Goal: Check status: Check status

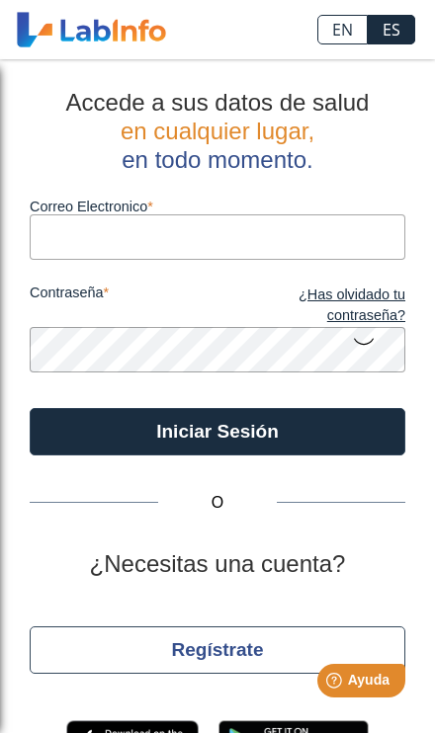
type input "[EMAIL_ADDRESS][DOMAIN_NAME]"
click at [217, 431] on button "Iniciar Sesión" at bounding box center [217, 431] width 375 height 47
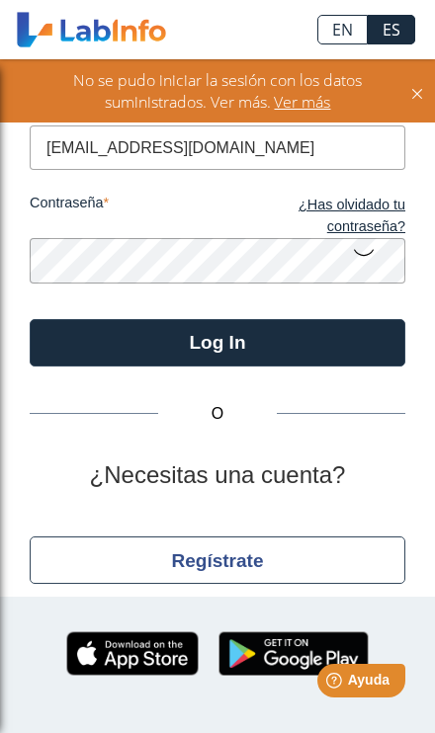
click at [334, 343] on button "Log In" at bounding box center [217, 342] width 375 height 47
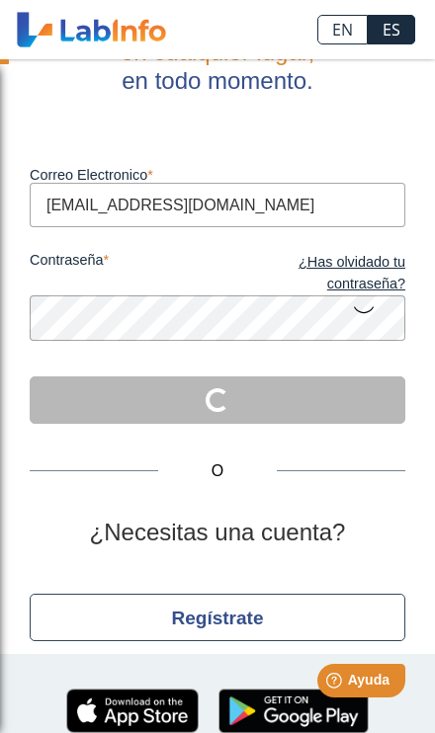
scroll to position [125, 0]
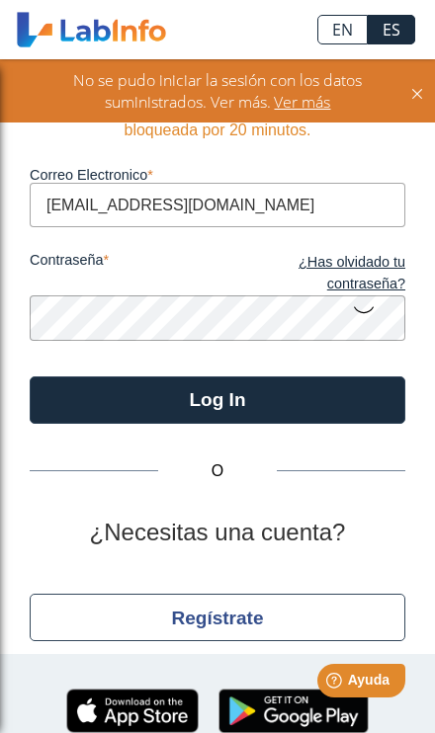
click at [298, 376] on button "Log In" at bounding box center [217, 399] width 375 height 47
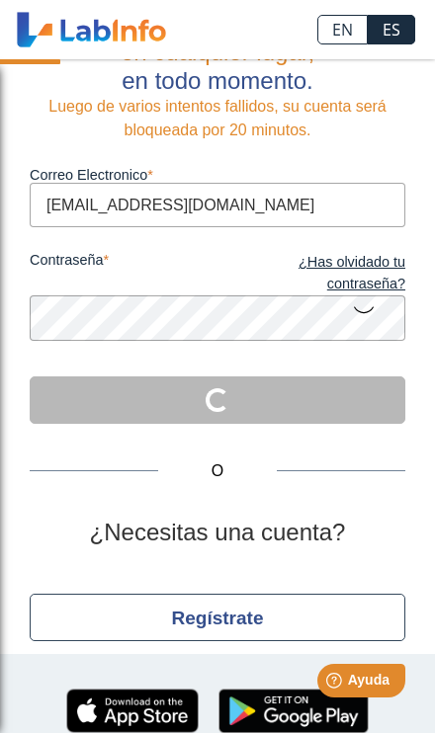
click at [279, 424] on div "O ¿Necesitas una cuenta? Regístrate" at bounding box center [217, 579] width 375 height 310
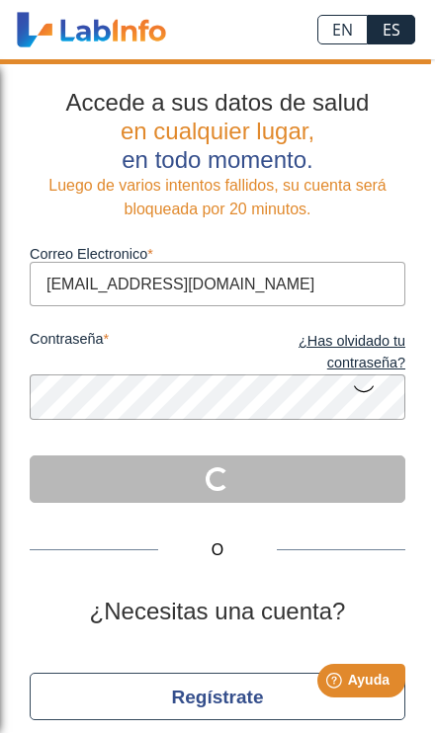
scroll to position [0, 0]
click at [385, 331] on link "¿Has olvidado tu contraseña?" at bounding box center [311, 352] width 188 height 42
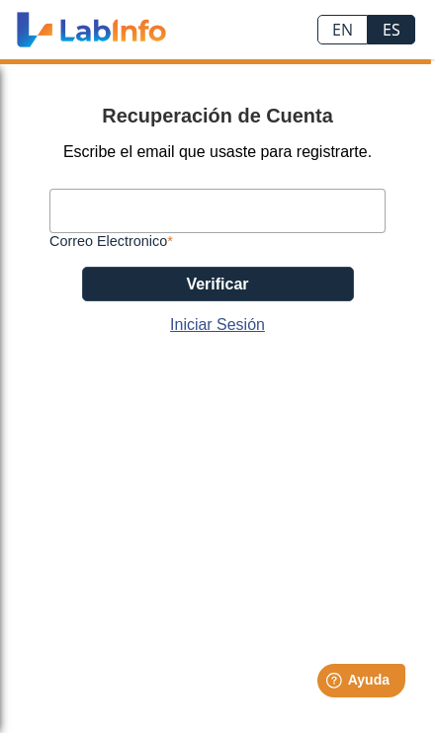
click at [316, 221] on input "Correo Electronico" at bounding box center [217, 211] width 336 height 44
type input "[EMAIL_ADDRESS][DOMAIN_NAME]"
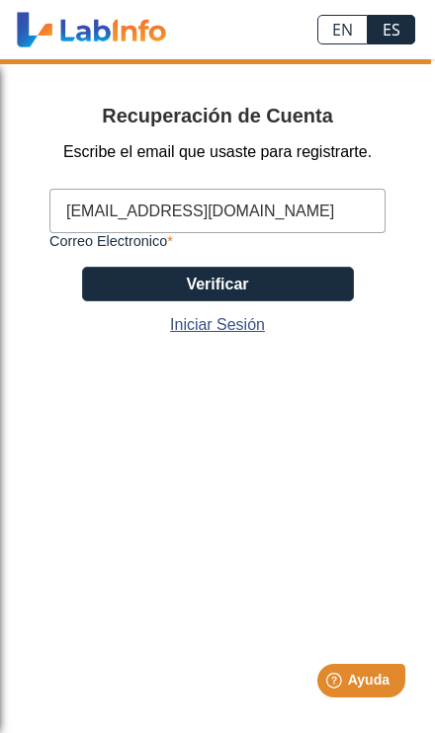
click at [326, 287] on button "Verificar" at bounding box center [218, 284] width 272 height 35
click at [312, 280] on button "Verificar" at bounding box center [218, 284] width 272 height 35
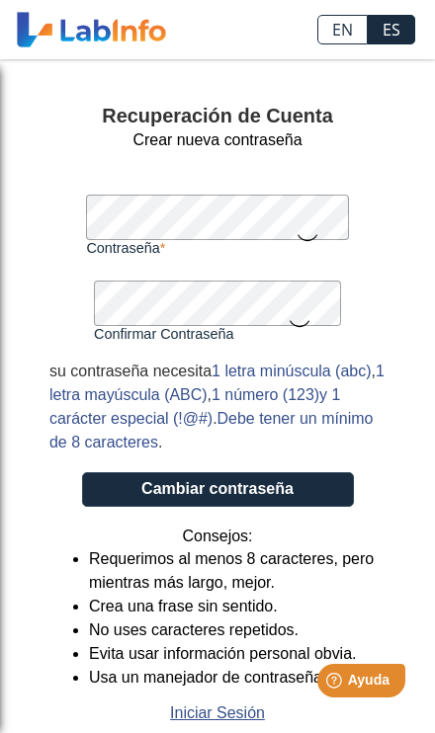
click at [327, 490] on button "Cambiar contraseña" at bounding box center [218, 489] width 272 height 35
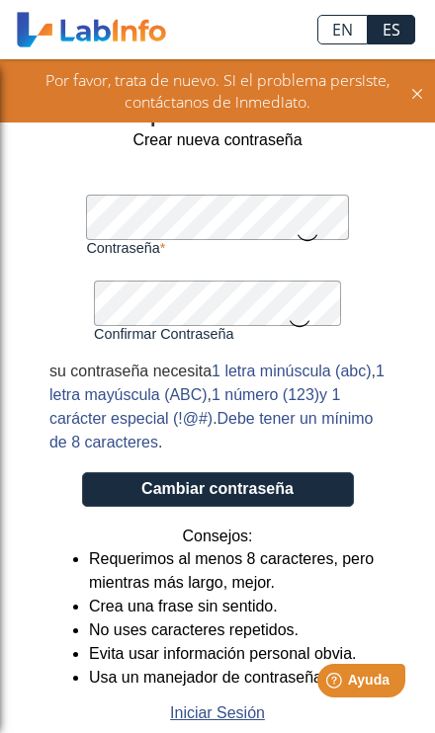
click at [295, 497] on button "Cambiar contraseña" at bounding box center [218, 489] width 272 height 35
click at [248, 501] on button "Cambiar contraseña" at bounding box center [218, 489] width 272 height 35
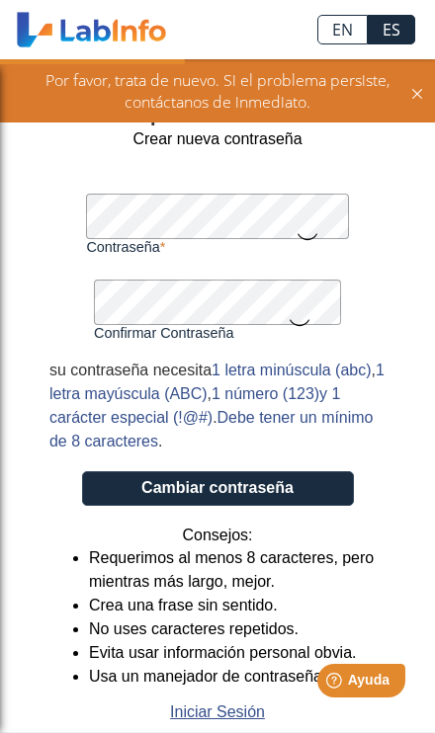
scroll to position [125, 0]
click at [252, 700] on link "Iniciar Sesión" at bounding box center [217, 712] width 95 height 24
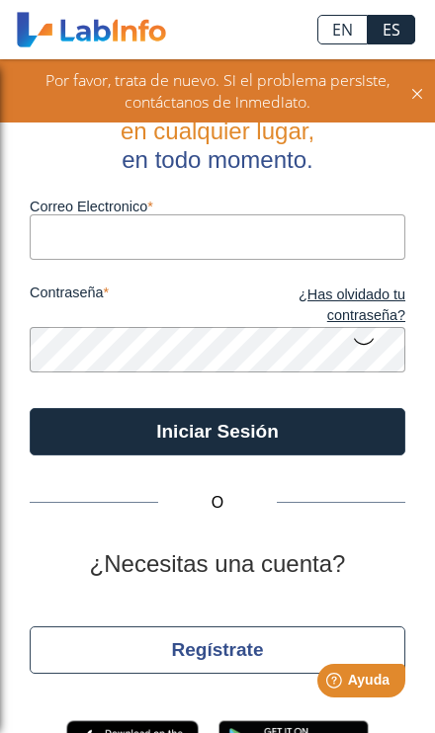
click at [256, 244] on input "Correo Electronico" at bounding box center [217, 236] width 375 height 44
type input "joadelis@yahoo.com"
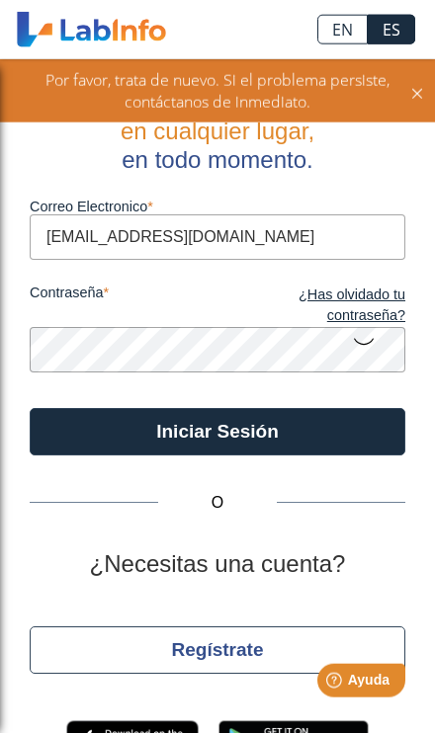
click at [217, 431] on button "Iniciar Sesión" at bounding box center [217, 431] width 375 height 47
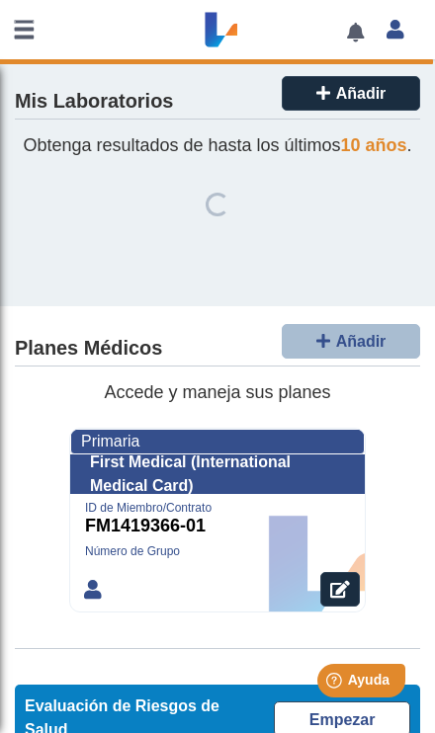
click at [14, 26] on link at bounding box center [23, 29] width 47 height 59
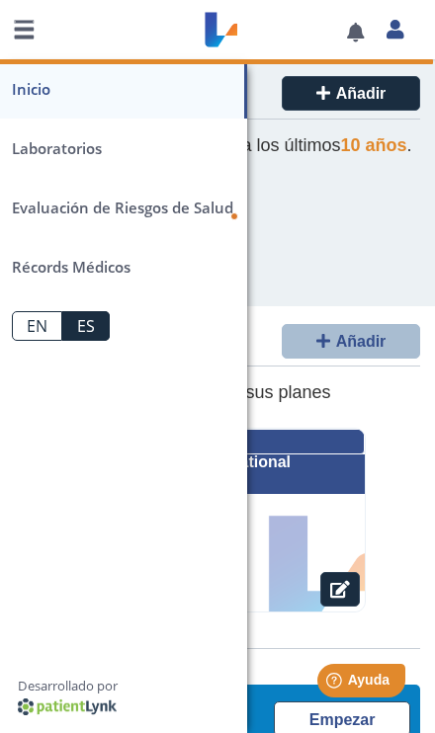
click at [58, 147] on link "Laboratorios" at bounding box center [123, 148] width 247 height 59
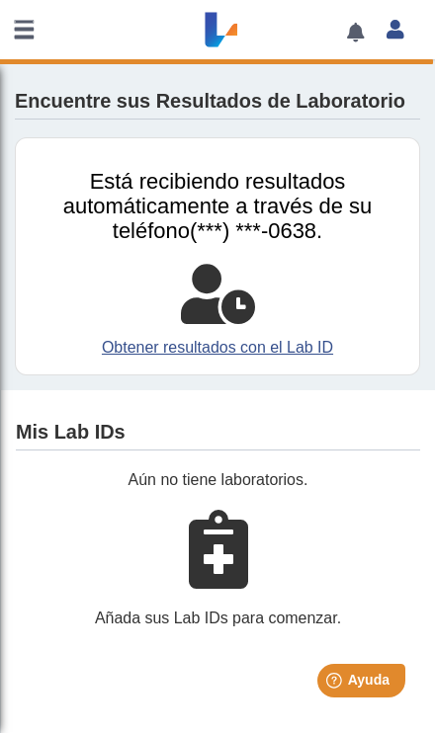
click at [30, 29] on link at bounding box center [23, 29] width 47 height 59
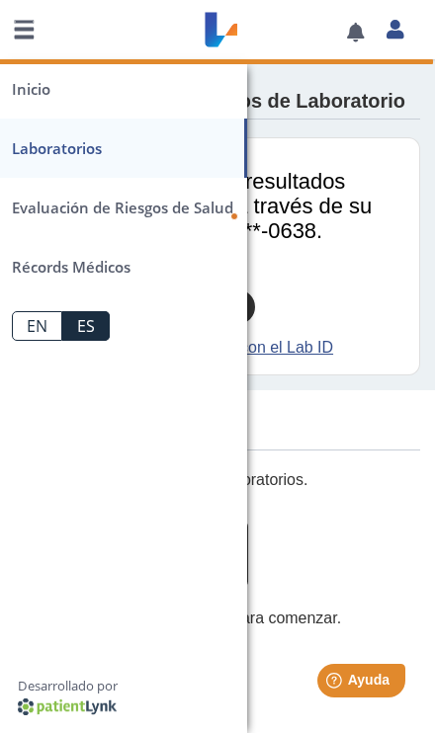
click at [197, 208] on span "Evaluación de Riesgos de Salud" at bounding box center [122, 208] width 221 height 20
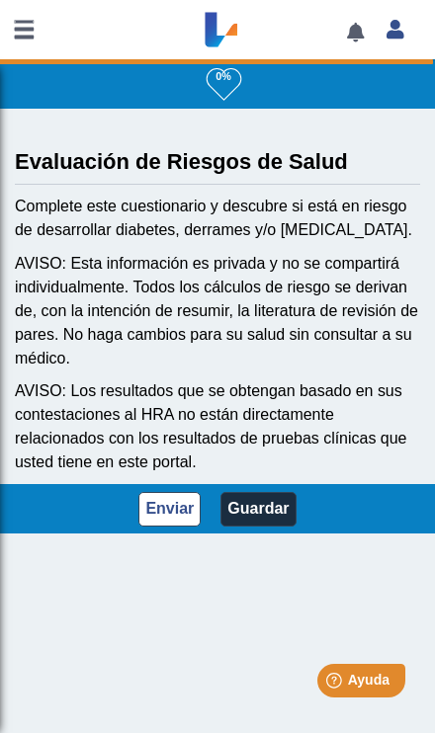
click at [24, 37] on link at bounding box center [23, 29] width 47 height 59
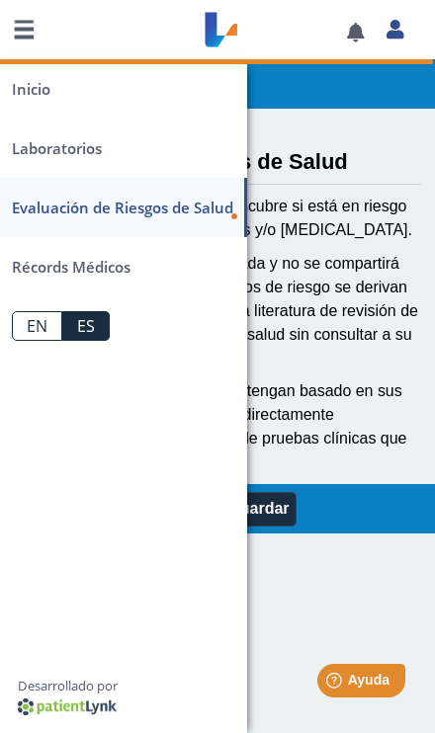
click at [91, 149] on link "Laboratorios" at bounding box center [123, 148] width 247 height 59
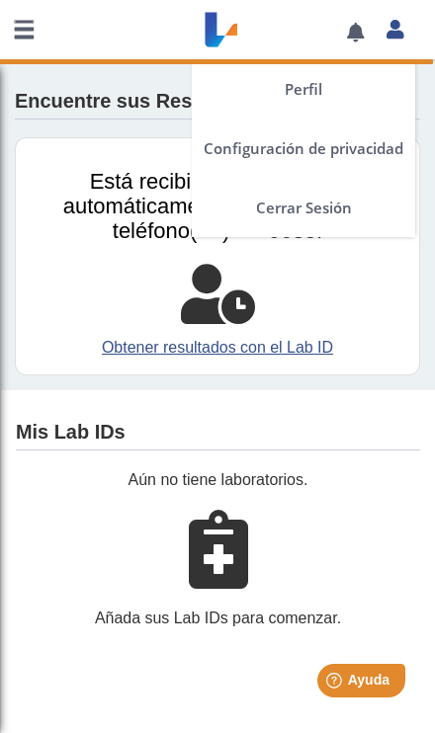
click at [389, 37] on icon at bounding box center [394, 29] width 17 height 15
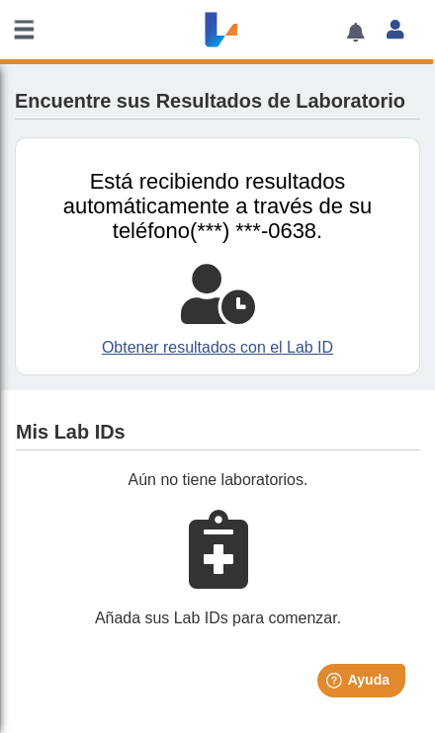
click at [406, 317] on div "Está recibiendo resultados automáticamente a través de su teléfono (***) ***-06…" at bounding box center [217, 256] width 405 height 238
click at [17, 40] on link at bounding box center [23, 29] width 47 height 59
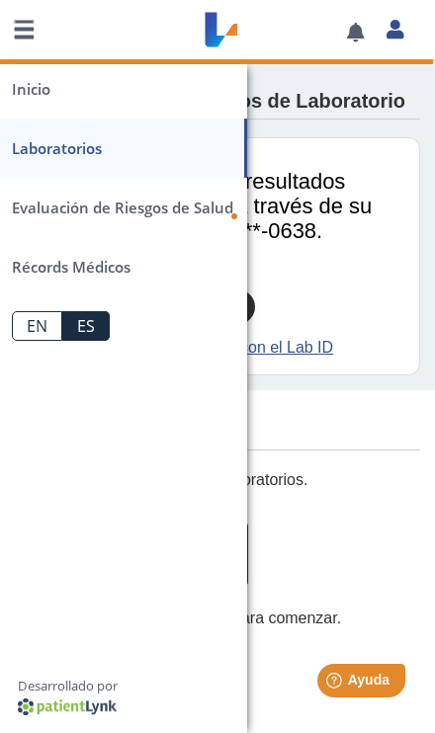
click at [383, 324] on div at bounding box center [217, 294] width 373 height 59
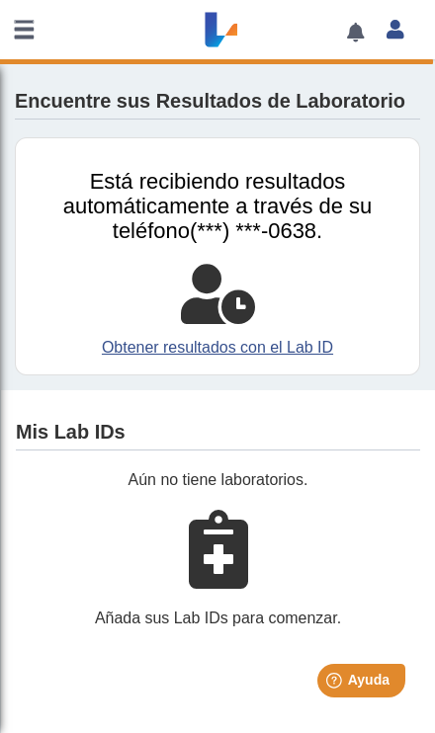
click at [234, 589] on icon at bounding box center [218, 549] width 59 height 79
click at [223, 580] on icon at bounding box center [218, 549] width 59 height 79
click at [222, 574] on icon at bounding box center [218, 549] width 59 height 79
click at [214, 561] on icon at bounding box center [218, 549] width 59 height 79
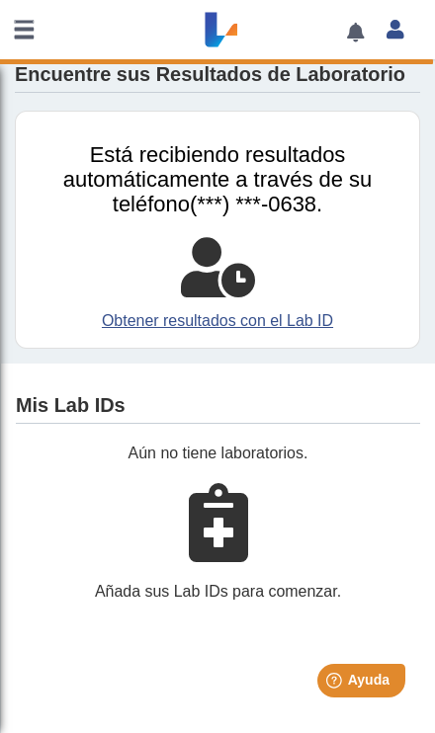
scroll to position [15, 0]
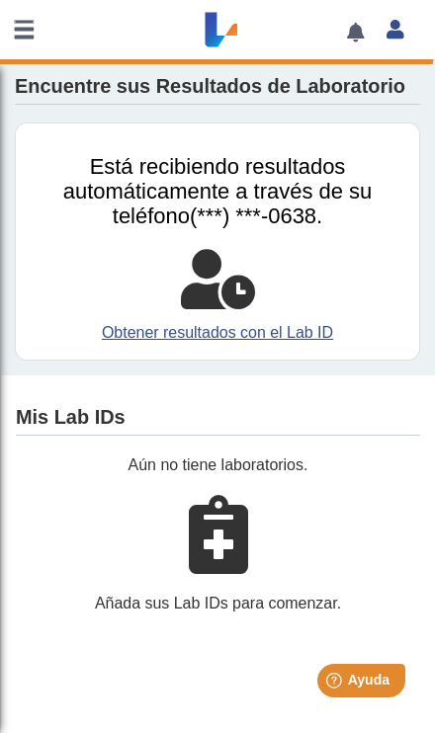
click at [310, 345] on link "Obtener resultados con el Lab ID" at bounding box center [217, 333] width 373 height 24
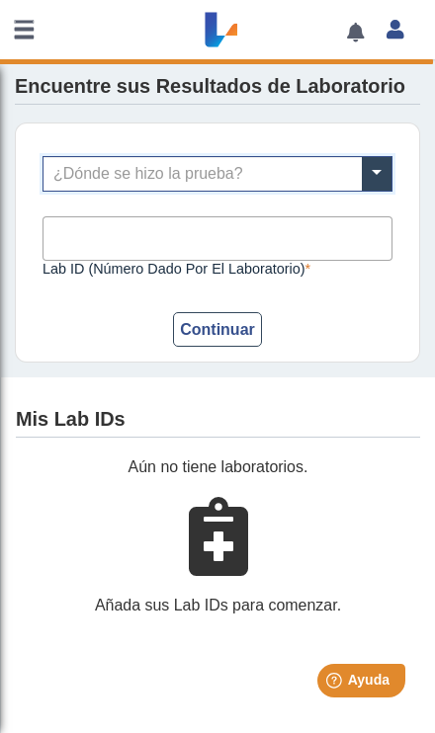
click at [375, 191] on span at bounding box center [376, 174] width 30 height 34
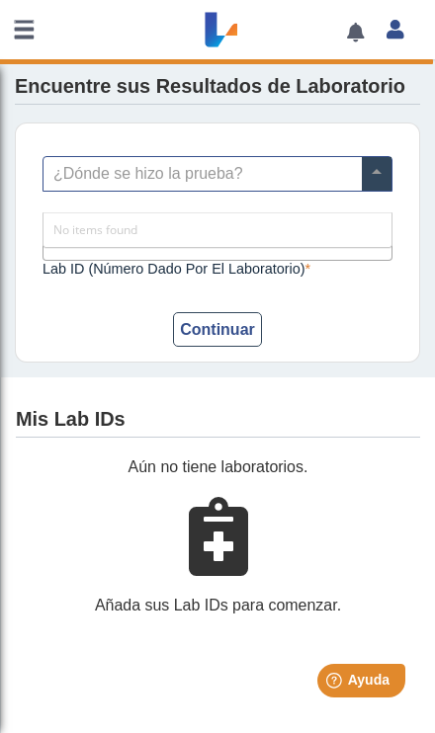
click at [295, 191] on input "text" at bounding box center [217, 174] width 348 height 34
click at [329, 190] on input "text" at bounding box center [217, 174] width 348 height 34
click at [322, 191] on input "text" at bounding box center [217, 174] width 348 height 34
click at [376, 191] on span at bounding box center [376, 174] width 30 height 34
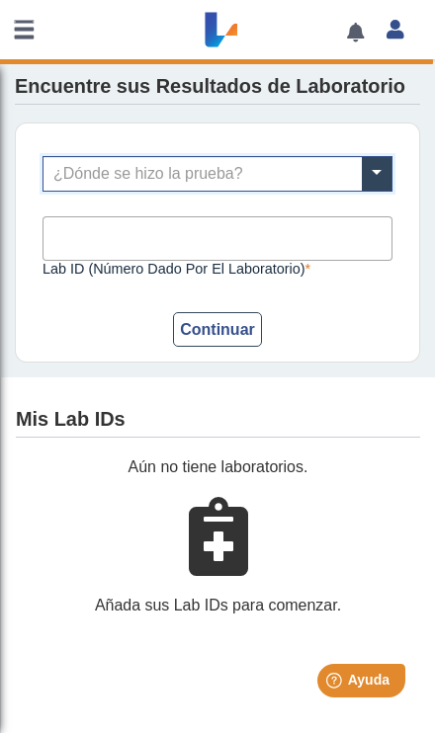
click at [403, 354] on div "¿Dónde se hizo la prueba? Lab ID (número dado por el laboratorio) Este campo es…" at bounding box center [217, 242] width 405 height 240
click at [343, 261] on input "Lab ID (número dado por el laboratorio)" at bounding box center [217, 238] width 350 height 44
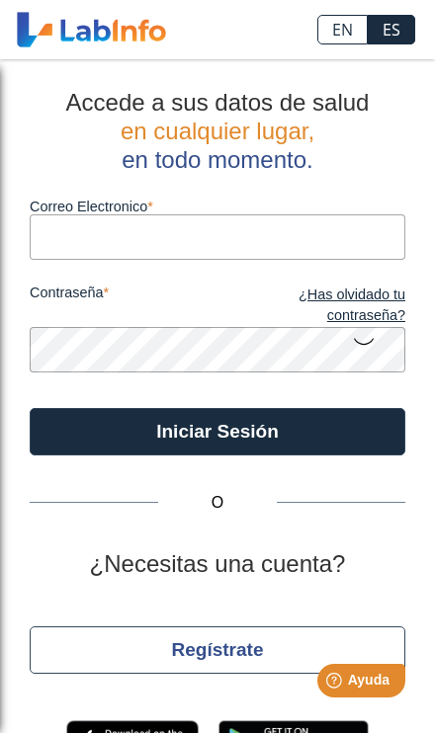
click at [260, 232] on input "Correo Electronico" at bounding box center [217, 236] width 375 height 44
type input "[EMAIL_ADDRESS][DOMAIN_NAME]"
click at [320, 439] on button "Iniciar Sesión" at bounding box center [217, 431] width 375 height 47
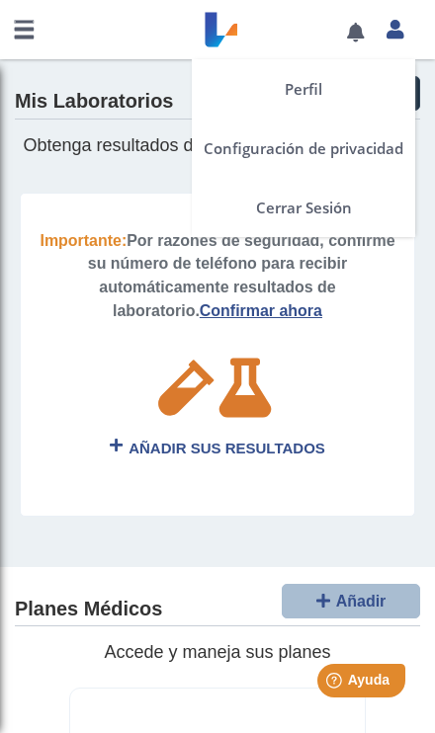
click at [395, 35] on icon at bounding box center [394, 29] width 17 height 15
click at [386, 37] on icon at bounding box center [394, 29] width 17 height 15
click at [397, 32] on icon at bounding box center [394, 29] width 17 height 15
click at [395, 31] on icon at bounding box center [394, 29] width 17 height 15
click at [335, 104] on link "Perfil" at bounding box center [303, 88] width 223 height 59
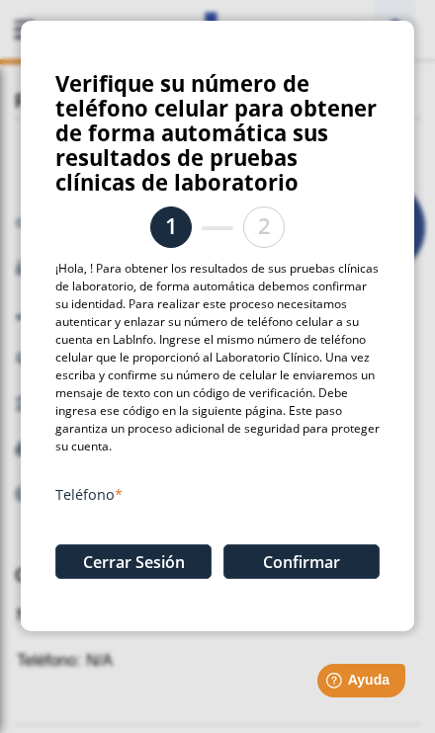
click at [305, 567] on button "Confirmar" at bounding box center [301, 561] width 156 height 35
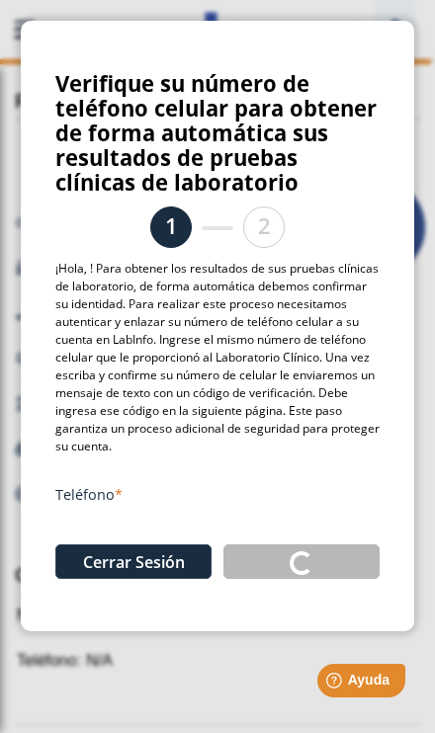
click at [165, 566] on button "Cerrar Sesión" at bounding box center [133, 561] width 156 height 35
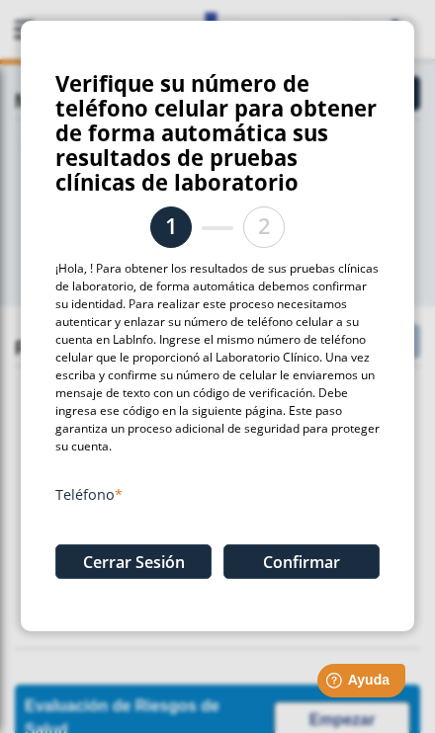
click at [144, 561] on button "Cerrar Sesión" at bounding box center [133, 561] width 156 height 35
click at [142, 555] on button "Cerrar Sesión" at bounding box center [133, 561] width 156 height 35
click at [144, 549] on button "Cerrar Sesión" at bounding box center [133, 561] width 156 height 35
click at [143, 551] on button "Cerrar Sesión" at bounding box center [133, 561] width 156 height 35
click at [143, 546] on button "Cerrar Sesión" at bounding box center [133, 561] width 156 height 35
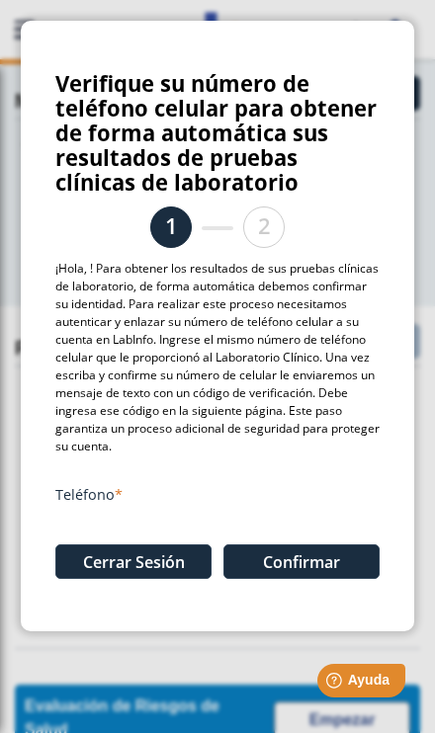
click at [143, 545] on button "Cerrar Sesión" at bounding box center [133, 561] width 156 height 35
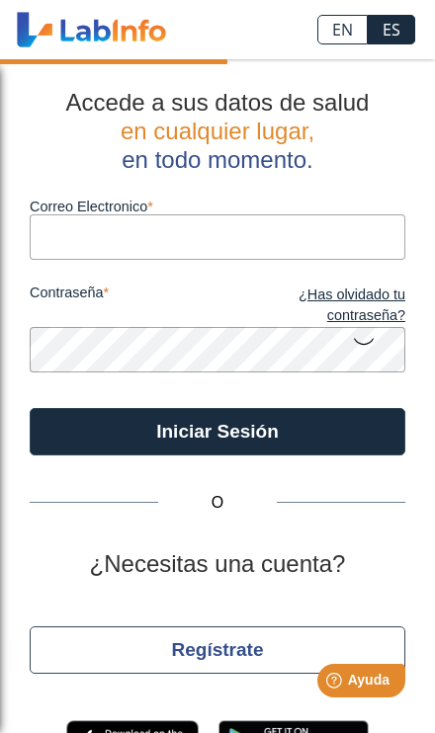
click at [317, 213] on label "Correo Electronico" at bounding box center [217, 207] width 375 height 16
click at [317, 214] on input "Correo Electronico" at bounding box center [217, 236] width 375 height 44
type input "joadelis@yahoo.com"
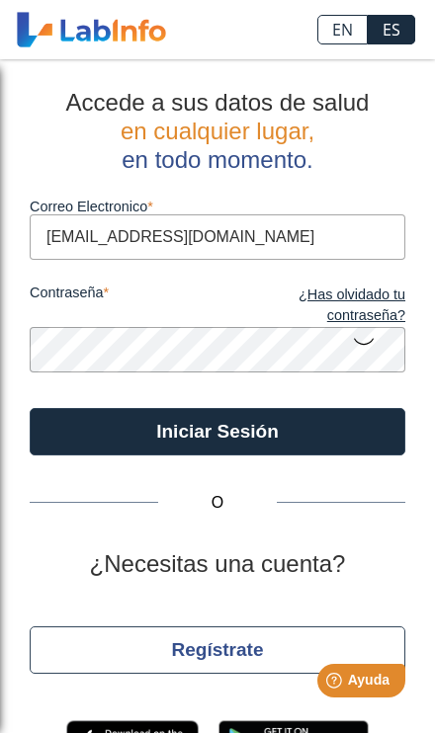
click at [291, 428] on button "Iniciar Sesión" at bounding box center [217, 431] width 375 height 47
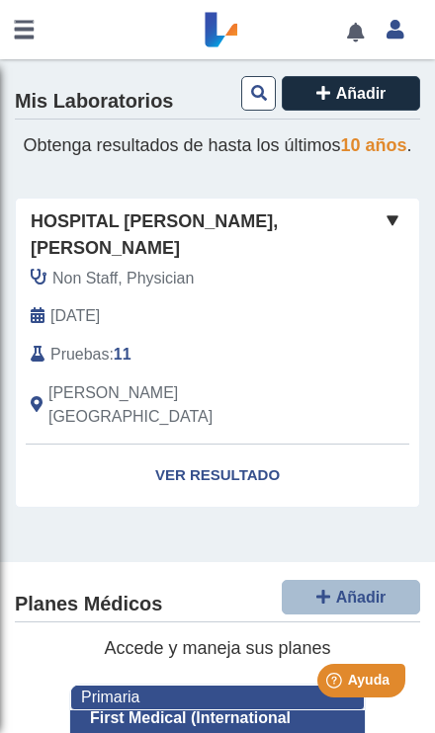
click at [257, 444] on link "Ver Resultado" at bounding box center [217, 475] width 403 height 62
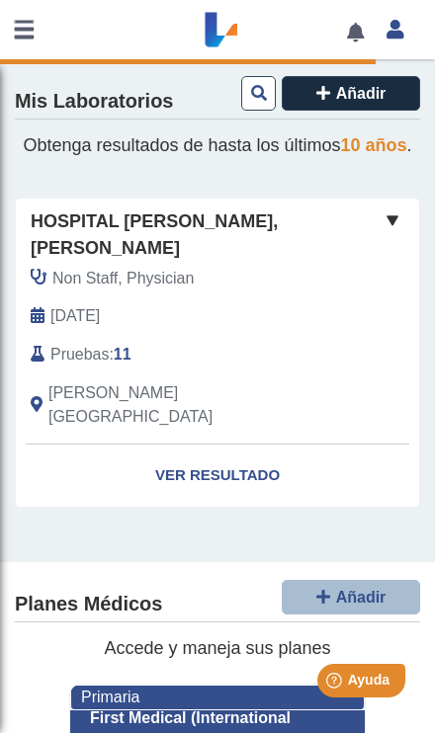
click at [231, 444] on link "Ver Resultado" at bounding box center [217, 475] width 403 height 62
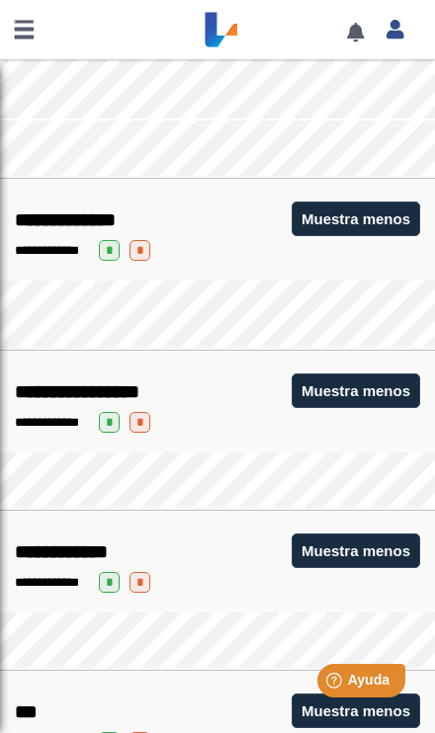
scroll to position [2248, 0]
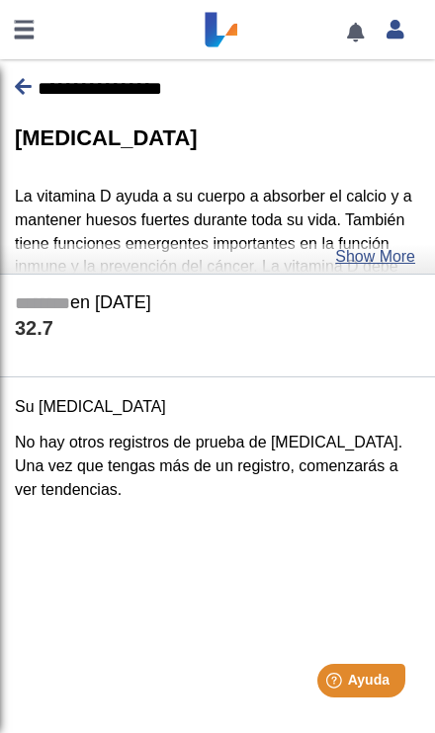
click at [377, 250] on link "Show More" at bounding box center [375, 257] width 80 height 24
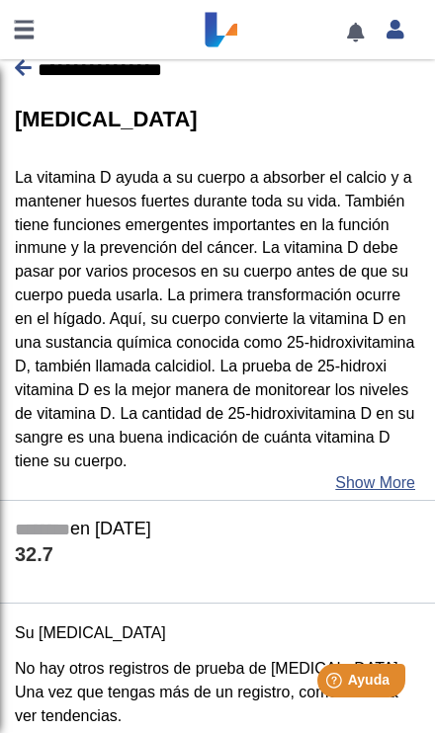
scroll to position [2917, 0]
click at [25, 79] on link at bounding box center [23, 68] width 17 height 21
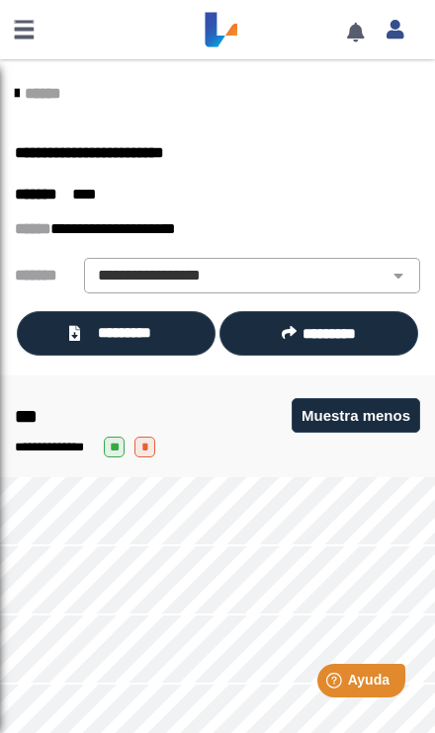
scroll to position [0, 0]
click at [370, 266] on select "**********" at bounding box center [252, 276] width 324 height 24
